Goal: Communication & Community: Answer question/provide support

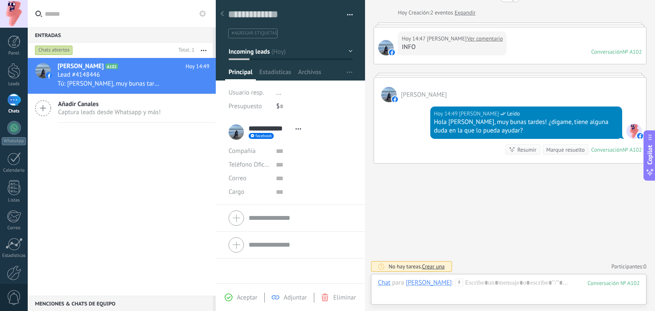
click at [102, 138] on div "Diego Sanchez A102 Hoy 14:49 Lead #4148446 Tú: Hola Diego, muy bunas tardes! ¿d…" at bounding box center [122, 177] width 188 height 238
click at [184, 188] on div "Diego Sanchez A102 Hoy 14:49 Lead #4148446 Tú: Hola Diego, muy bunas tardes! ¿d…" at bounding box center [122, 177] width 188 height 238
click at [131, 191] on div "[PERSON_NAME] A102 [DATE] 14:49 Lead #4148446 Tú: [PERSON_NAME], muy bunas tard…" at bounding box center [122, 177] width 188 height 238
